Goal: Information Seeking & Learning: Compare options

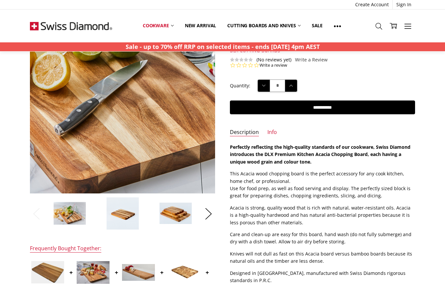
scroll to position [66, 0]
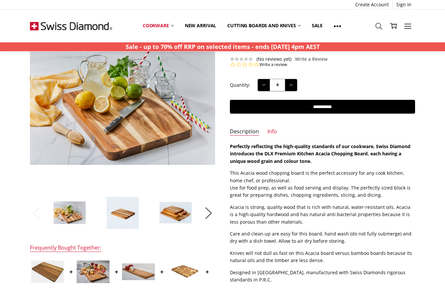
click at [181, 215] on img at bounding box center [175, 213] width 33 height 22
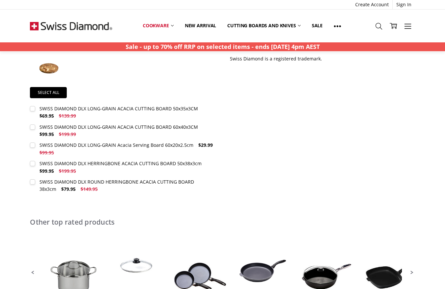
scroll to position [296, 0]
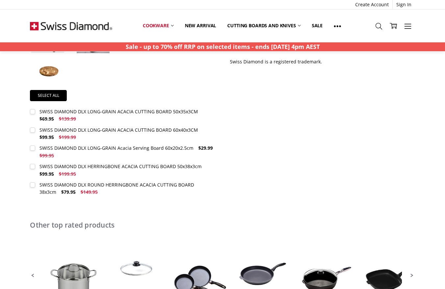
click at [35, 113] on label "SWISS DIAMOND DLX LONG-GRAIN ACACIA CUTTING BOARD 50x35x3CM $69.95 $139.99 MSRP…" at bounding box center [122, 115] width 185 height 15
click at [35, 131] on label "SWISS DIAMOND DLX LONG-GRAIN ACACIA CUTTING BOARD 60x40x3CM $99.95 $199.99 MSRP…" at bounding box center [122, 134] width 185 height 15
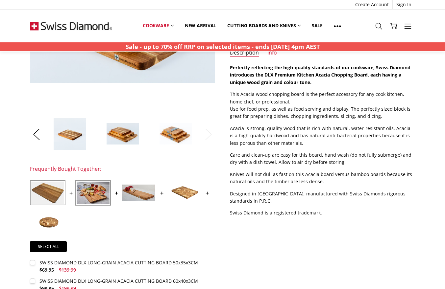
scroll to position [164, 0]
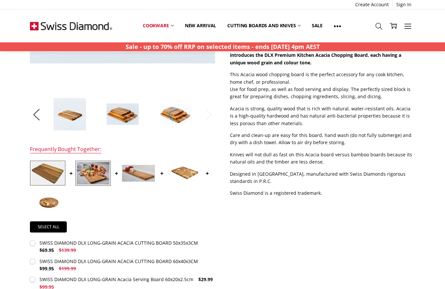
click at [92, 176] on img at bounding box center [93, 173] width 33 height 23
click at [188, 118] on img at bounding box center [175, 114] width 33 height 22
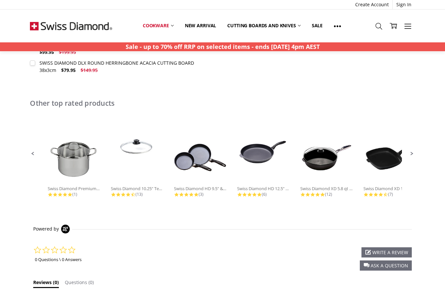
scroll to position [427, 0]
